Goal: Task Accomplishment & Management: Manage account settings

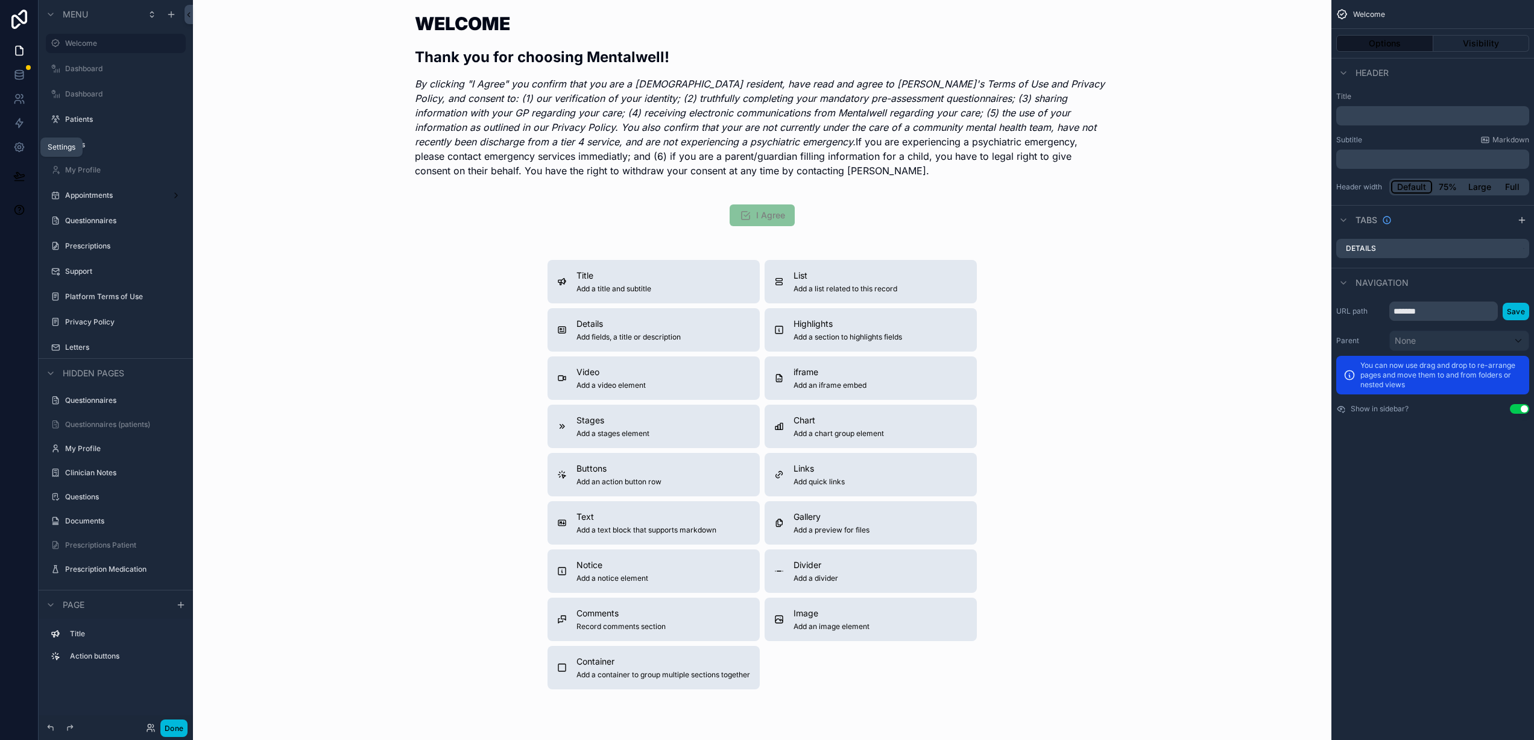
click at [22, 146] on icon at bounding box center [18, 147] width 9 height 9
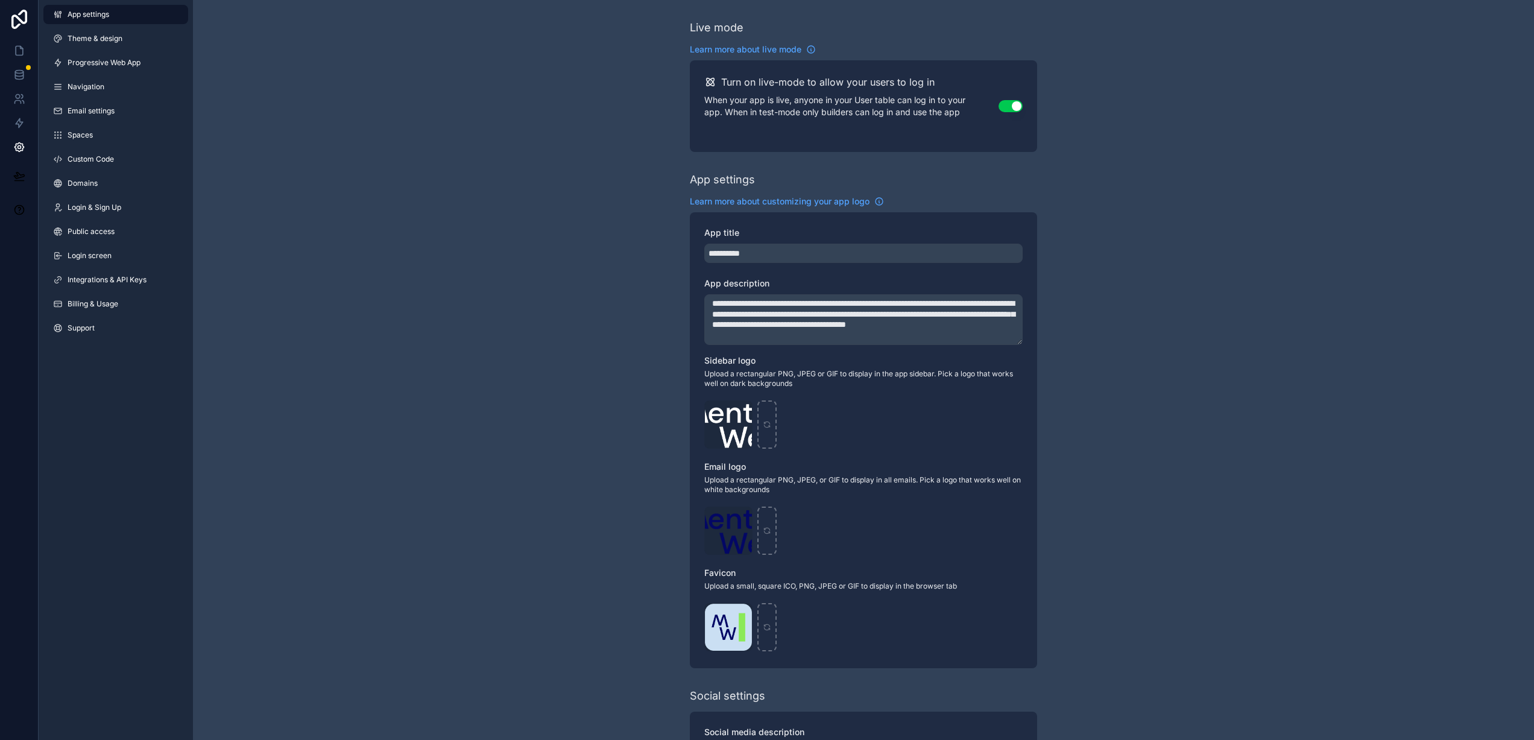
click at [89, 303] on span "Billing & Usage" at bounding box center [93, 304] width 51 height 10
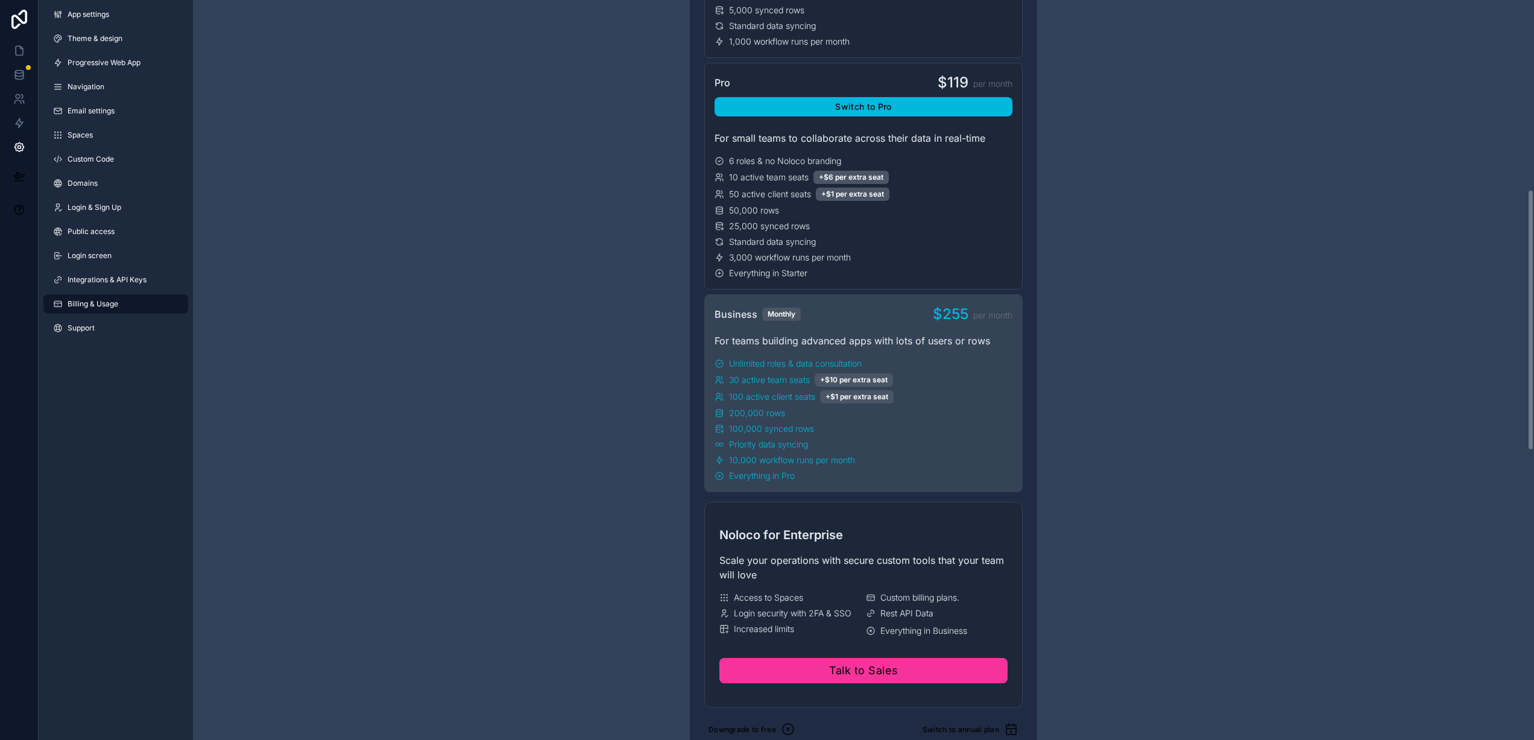
scroll to position [710, 0]
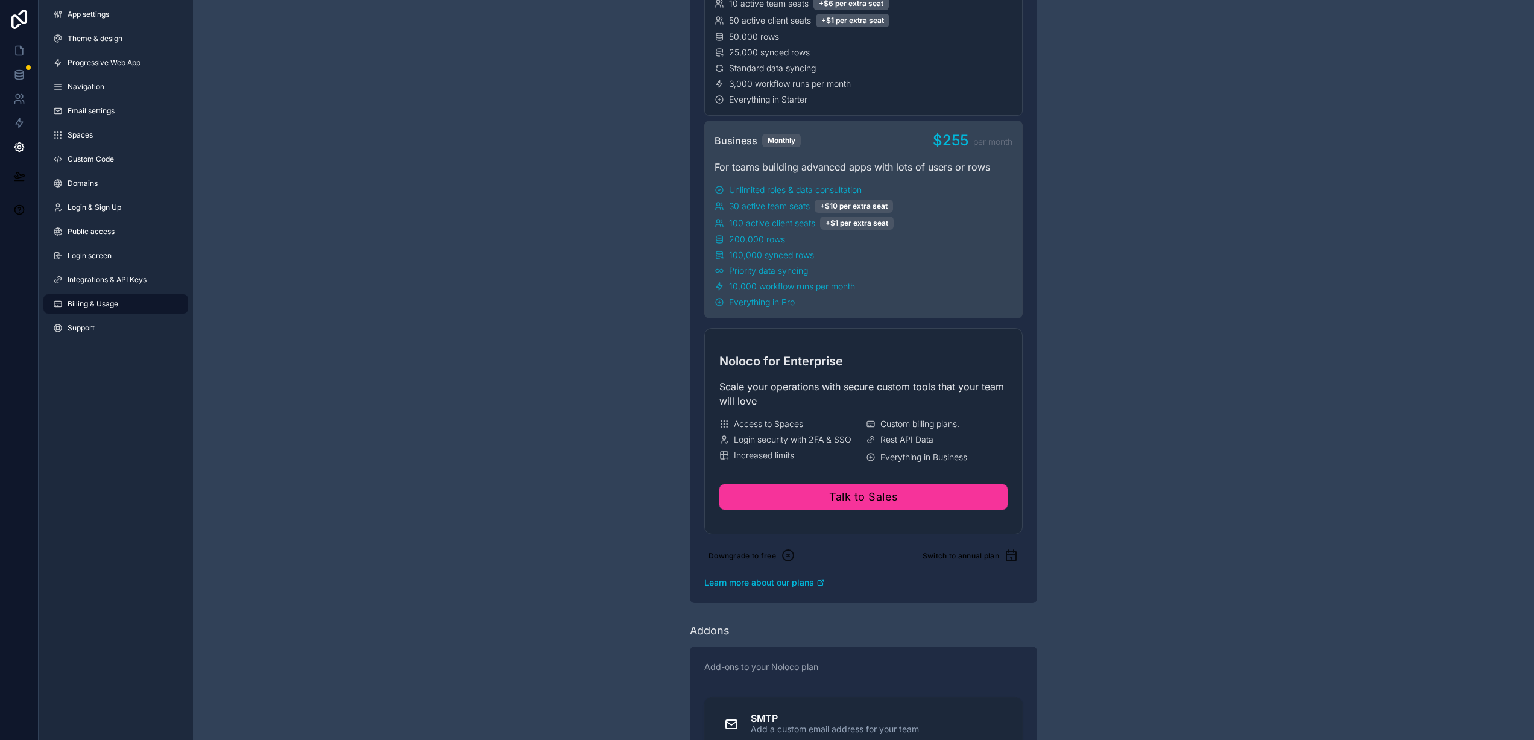
click at [77, 207] on span "Login & Sign Up" at bounding box center [95, 208] width 54 height 10
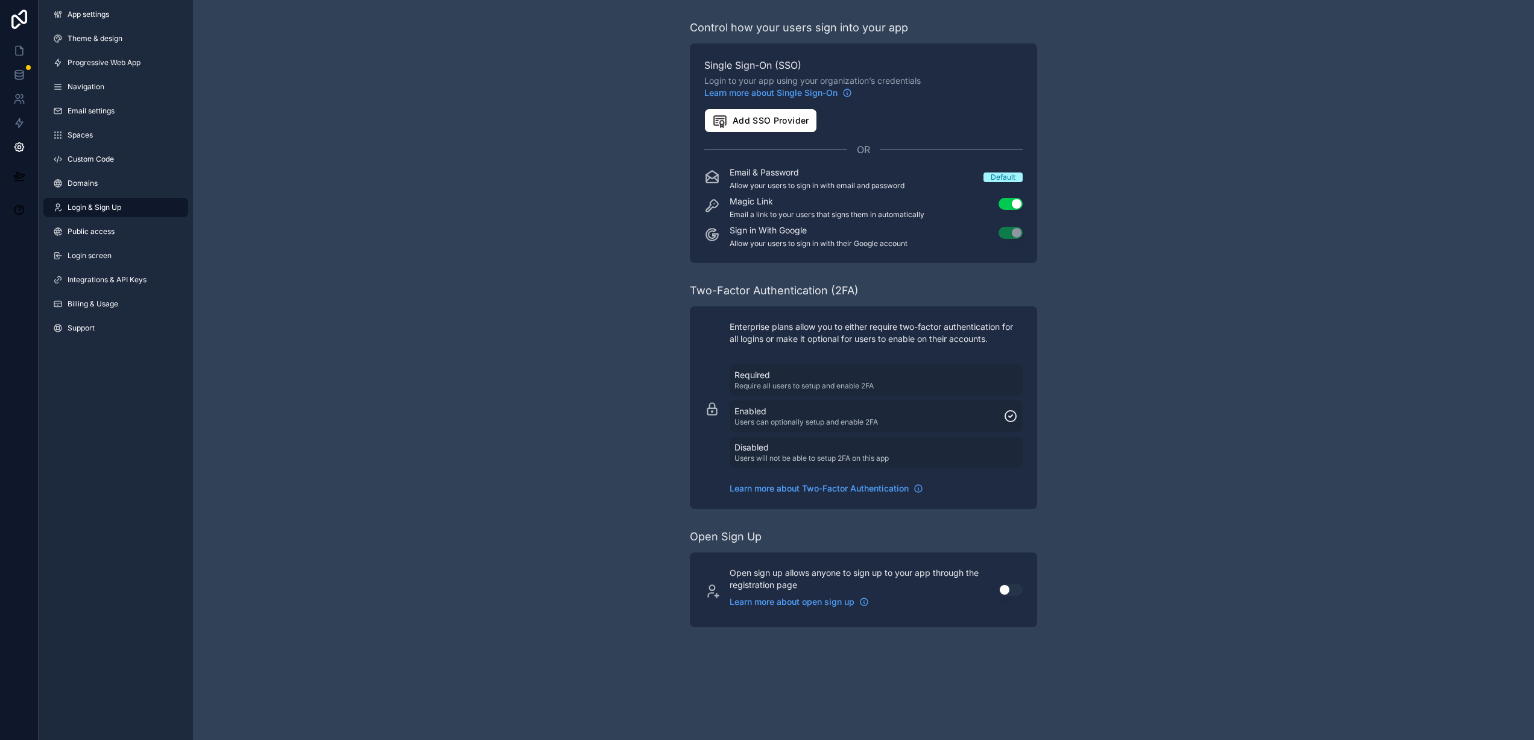
click at [781, 492] on span "Learn more about Two-Factor Authentication" at bounding box center [819, 488] width 179 height 12
